Goal: Check status: Check status

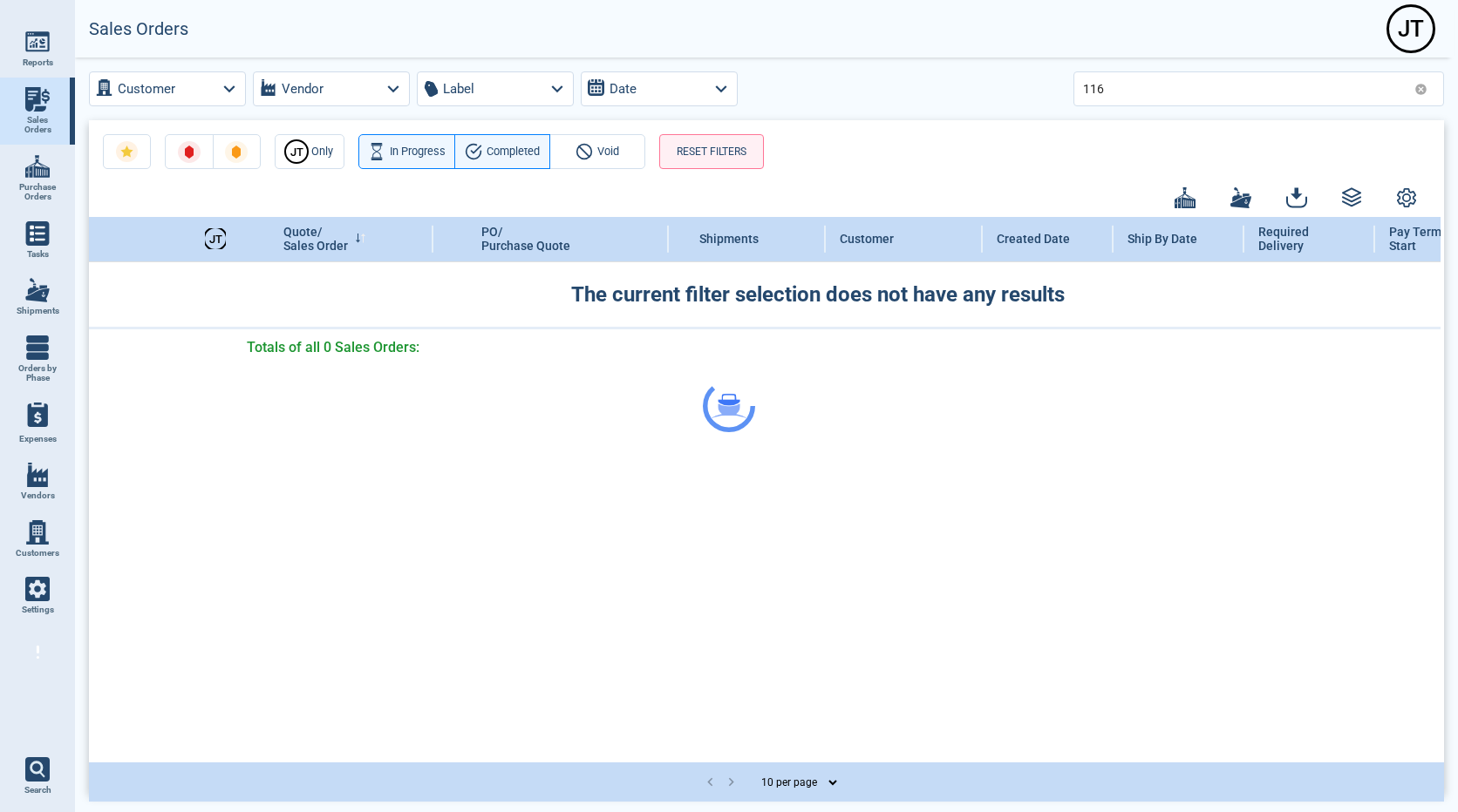
click at [1115, 81] on div at bounding box center [729, 406] width 1458 height 812
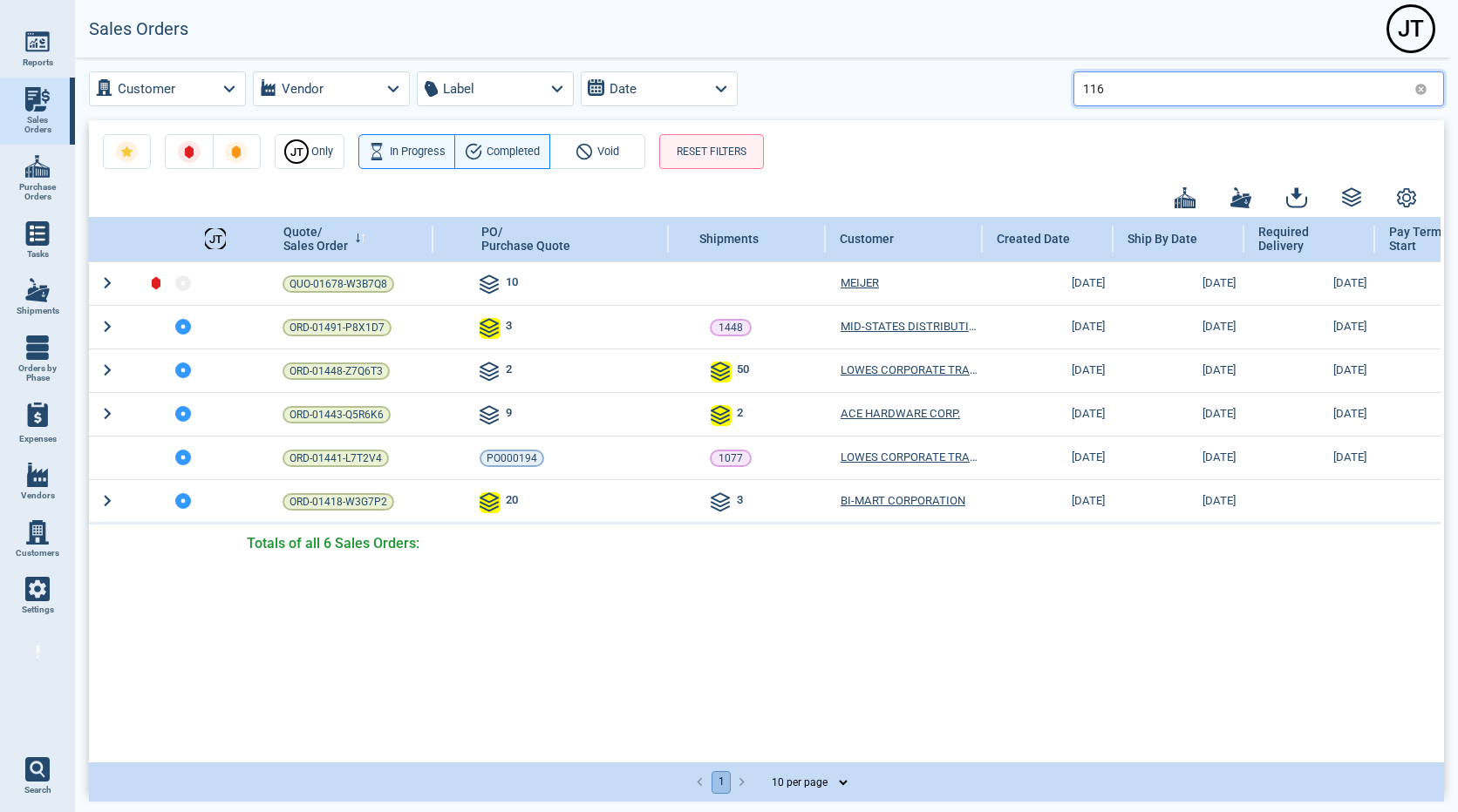
click at [1115, 81] on input "116" at bounding box center [1245, 88] width 324 height 26
type input "109"
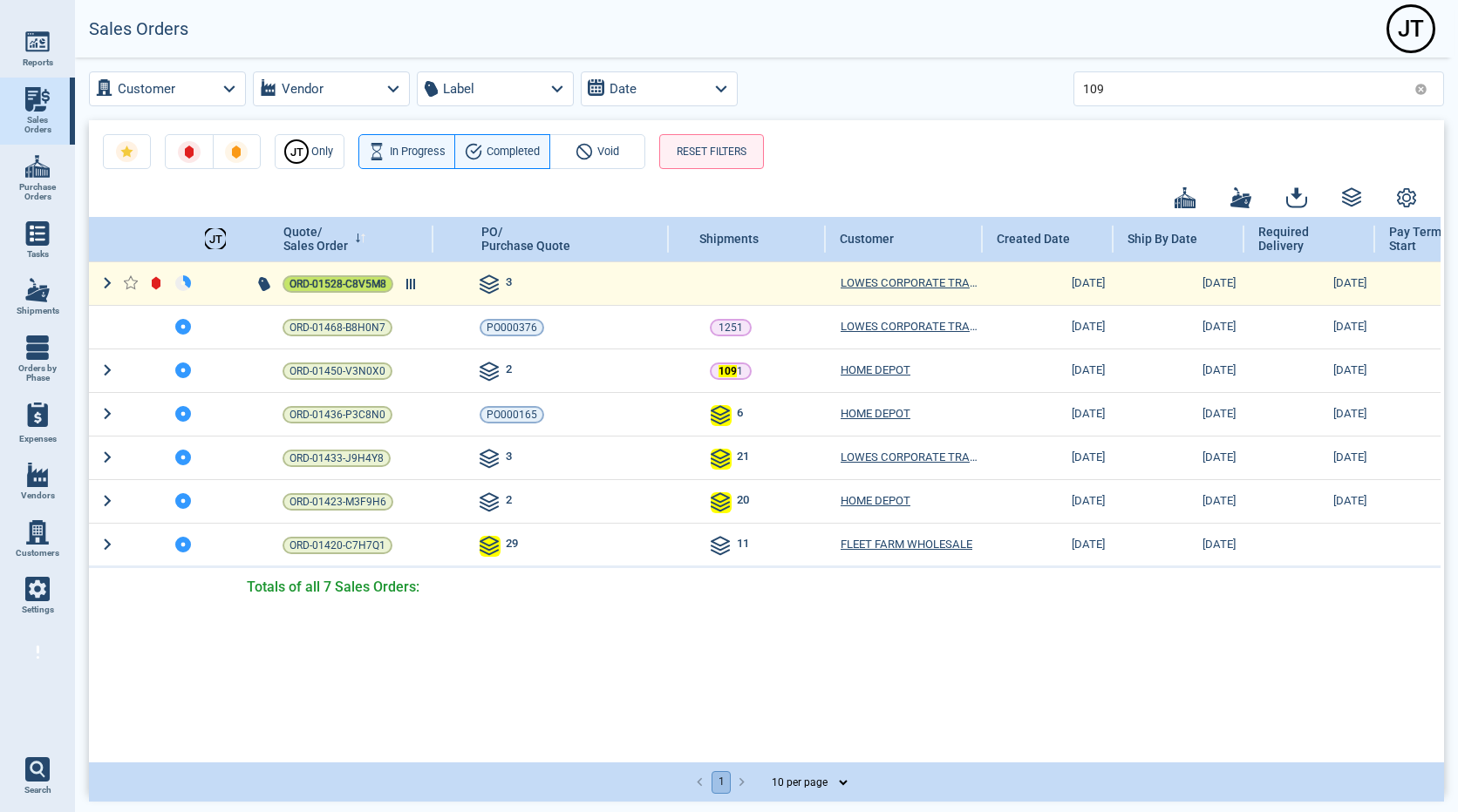
click at [349, 283] on span "ORD-01528-C8V5M8" at bounding box center [337, 284] width 97 height 17
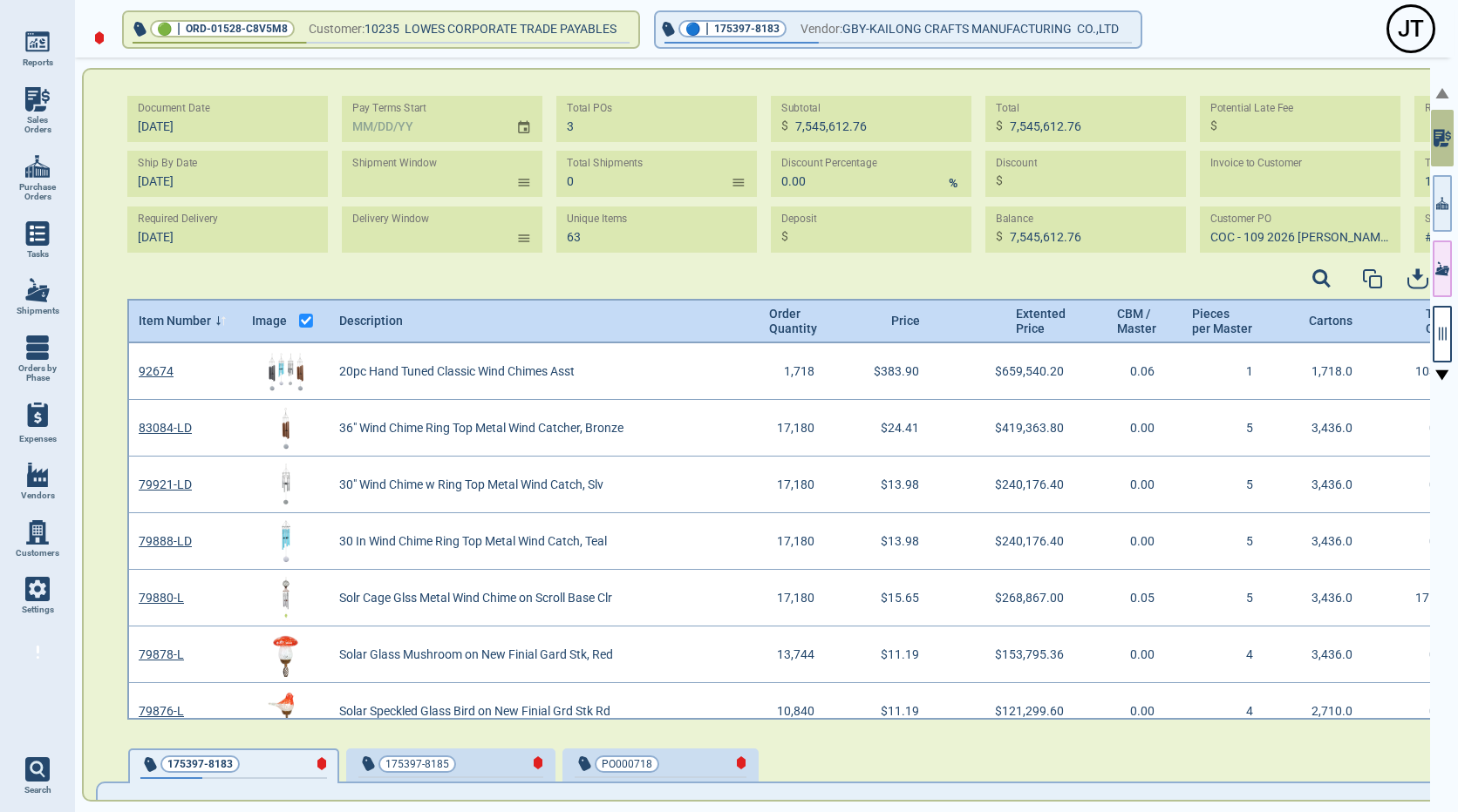
scroll to position [6, 6]
click at [29, 115] on span "Sales Orders" at bounding box center [38, 124] width 47 height 20
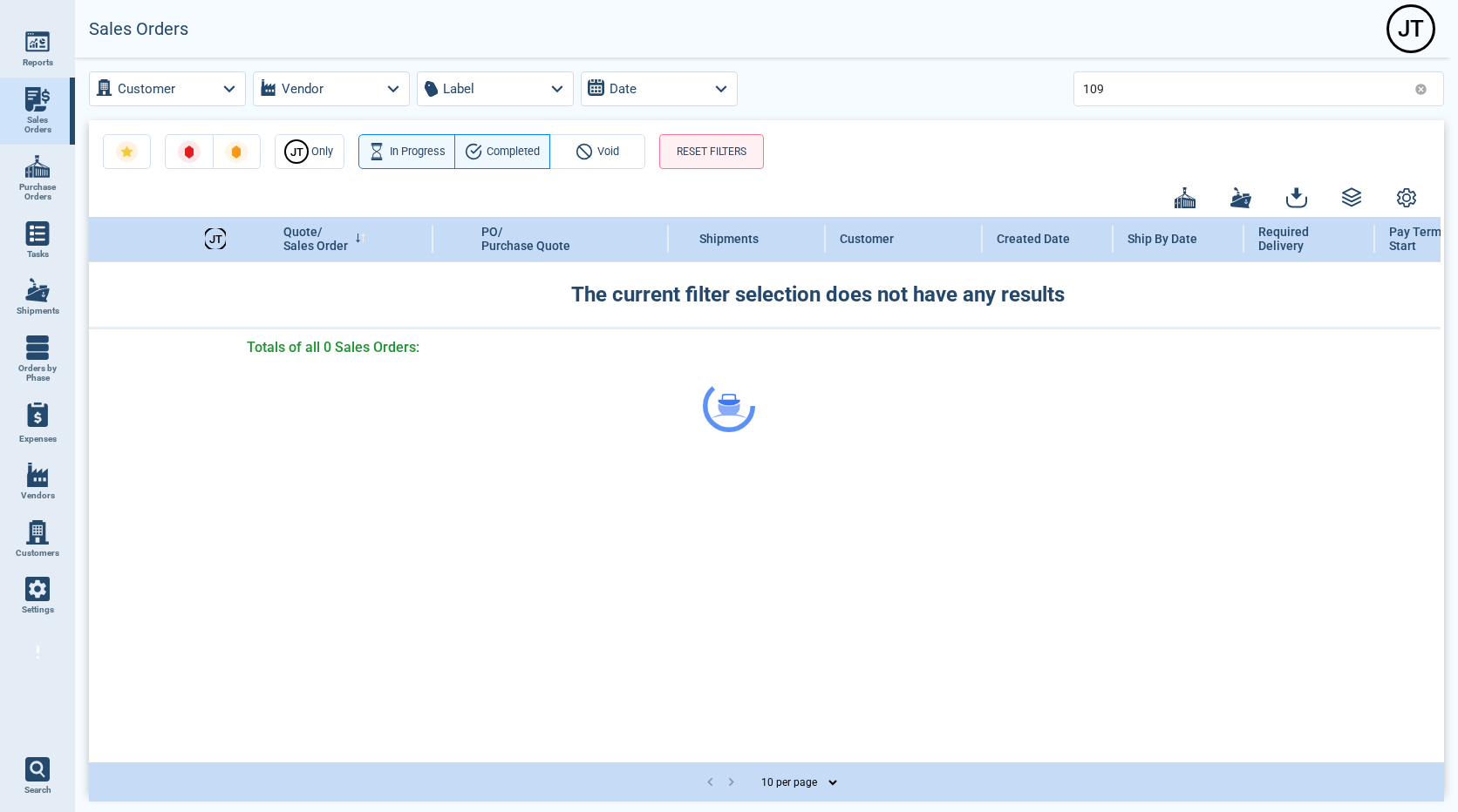
click at [1134, 85] on div at bounding box center [729, 406] width 1458 height 812
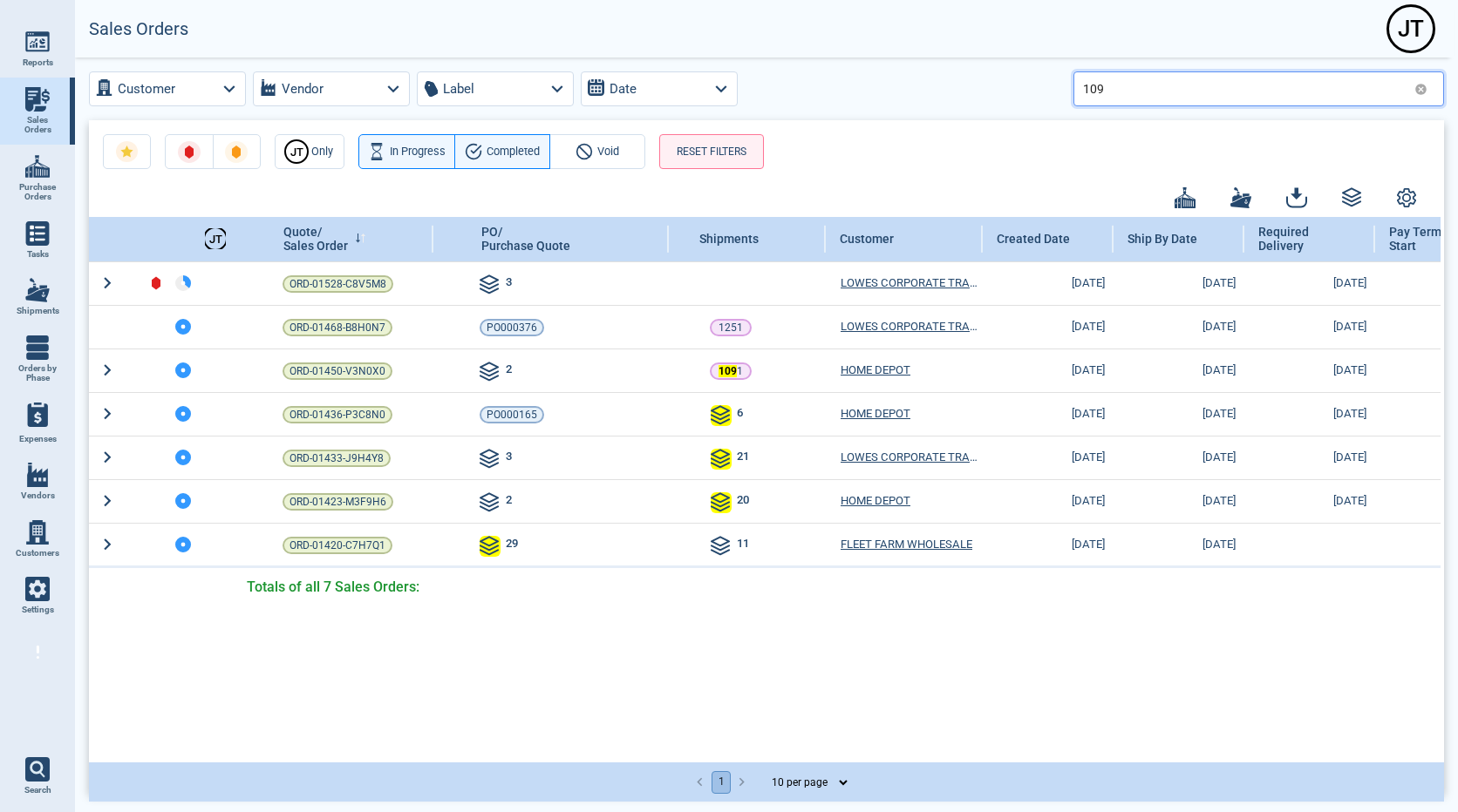
click at [1104, 88] on input "109" at bounding box center [1245, 88] width 324 height 26
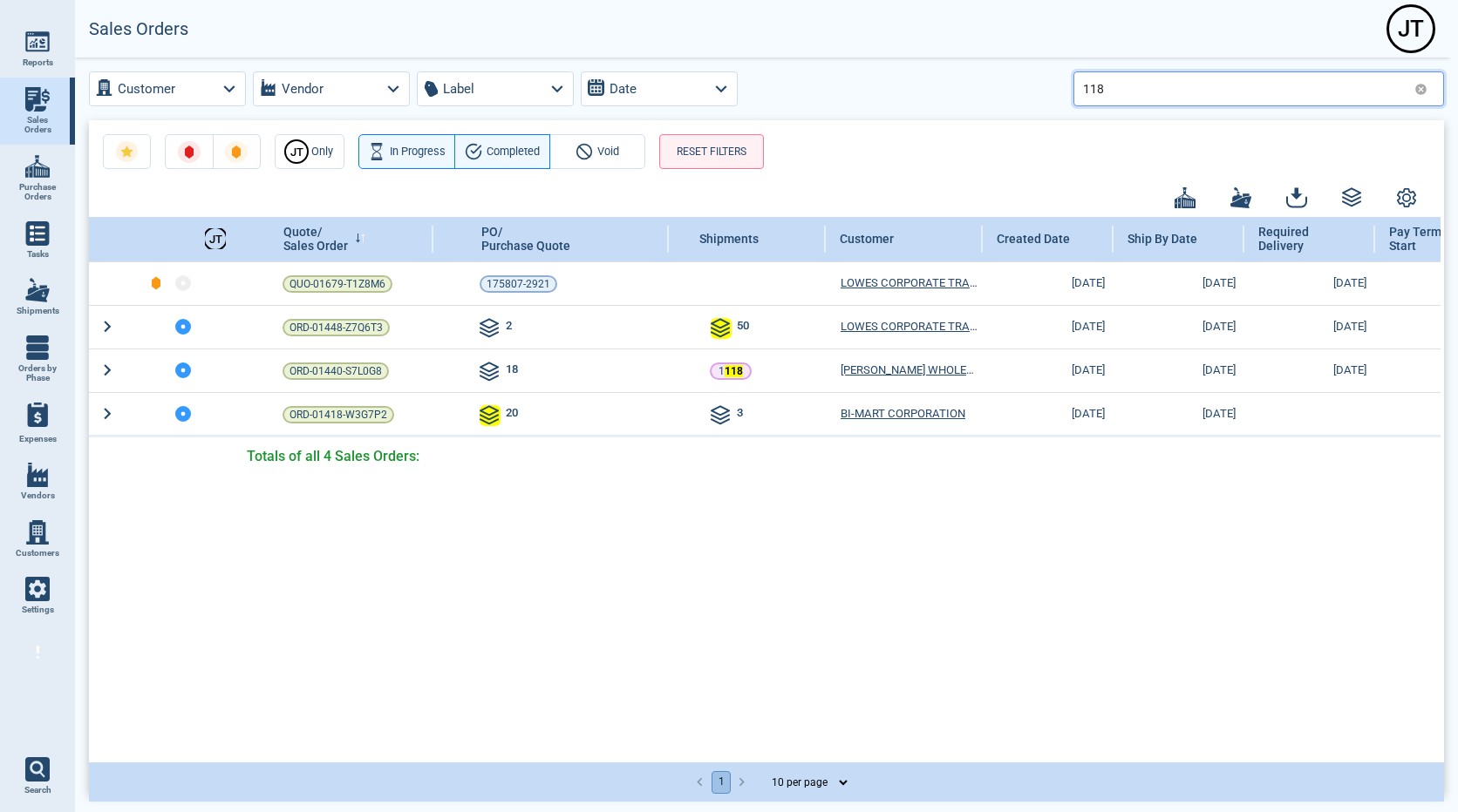
type input "118"
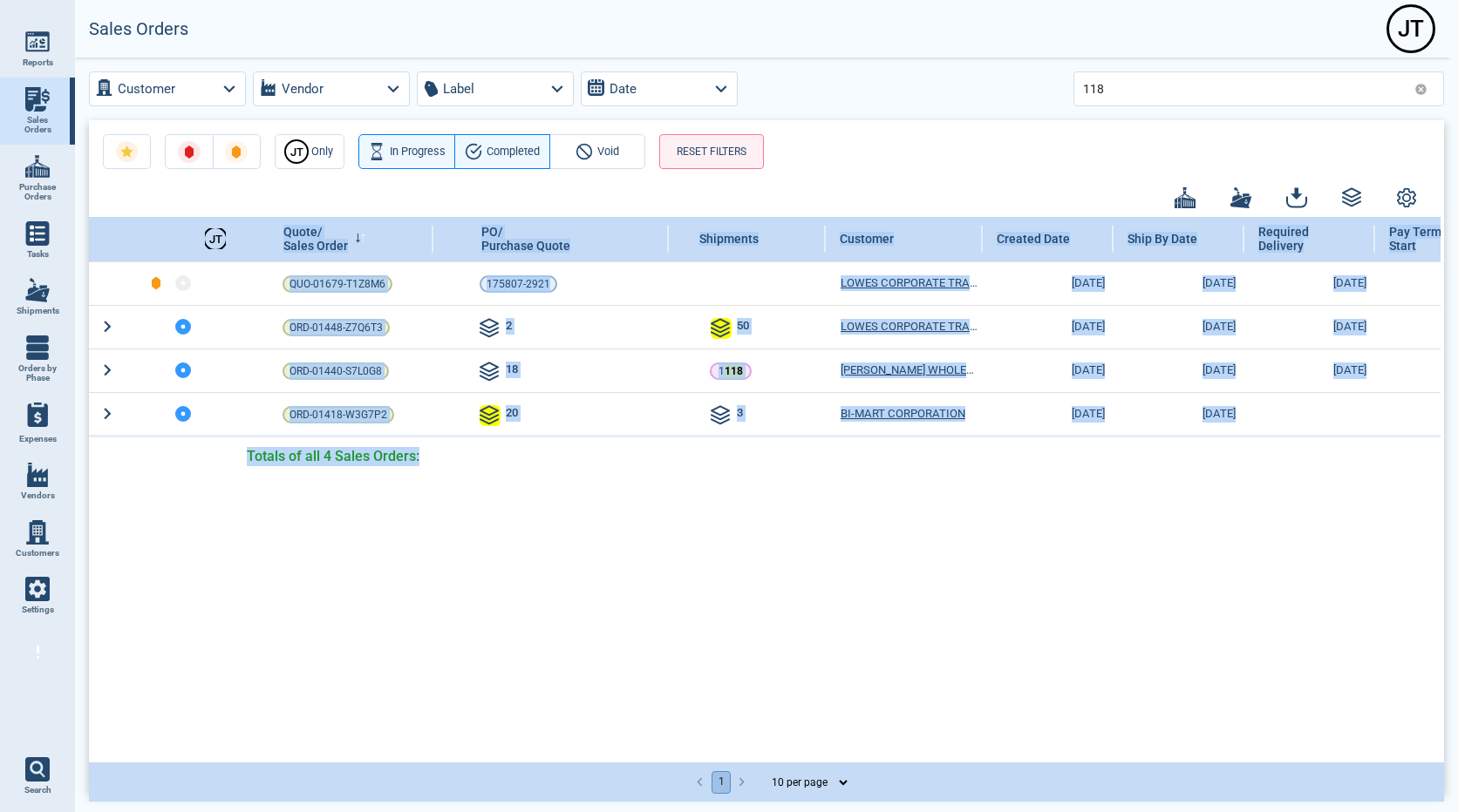
drag, startPoint x: 602, startPoint y: 761, endPoint x: 892, endPoint y: 771, distance: 290.2
click at [892, 771] on div "[PERSON_NAME] Only In Progress Completed Void RESET FILTERS [PERSON_NAME] Quote…" at bounding box center [766, 457] width 1355 height 673
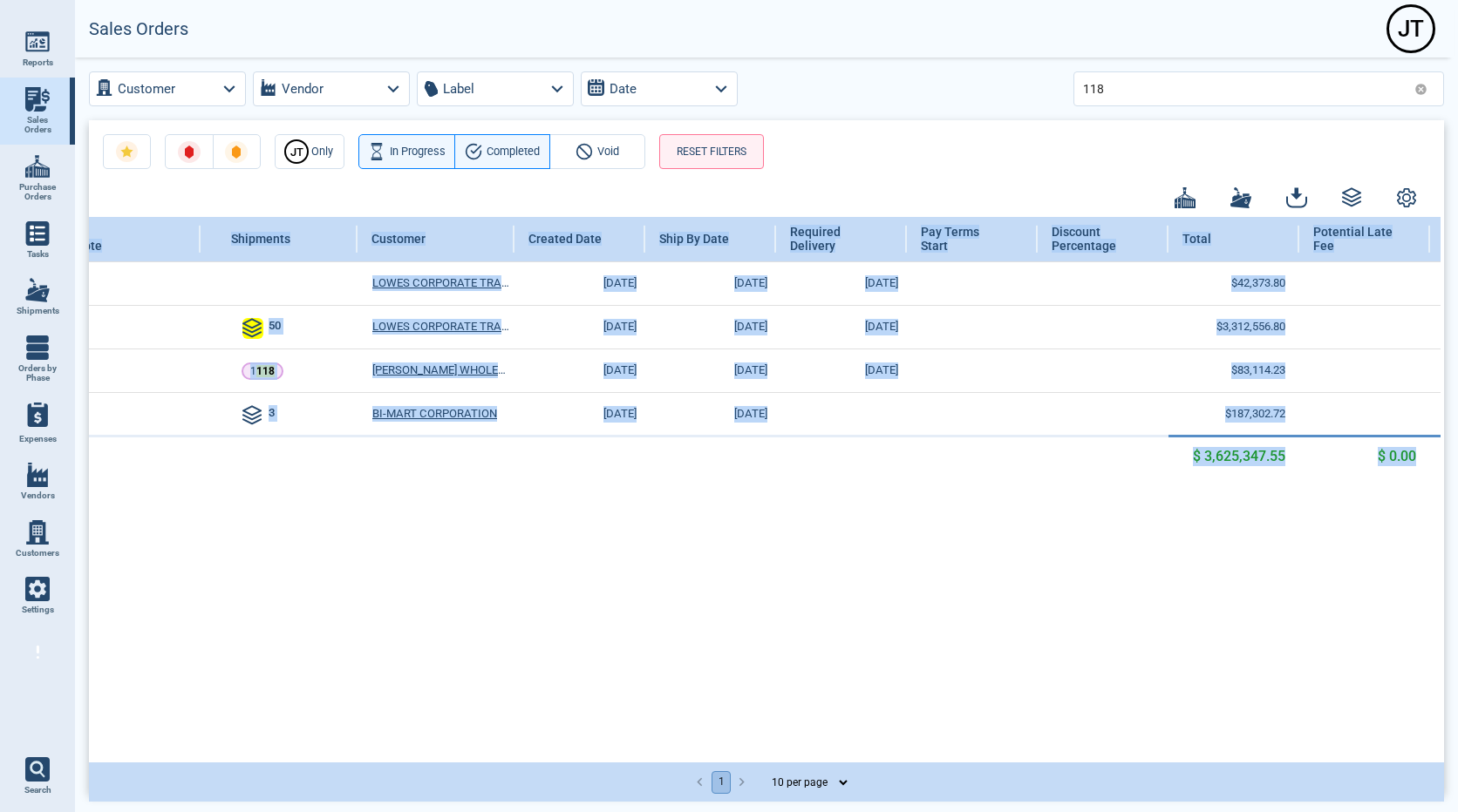
scroll to position [0, 471]
click at [1089, 601] on div "[PERSON_NAME] Quote/ Sales Order PO/ Purchase Quote Shipments Customer Created …" at bounding box center [765, 488] width 1352 height 543
